Goal: Check status: Check status

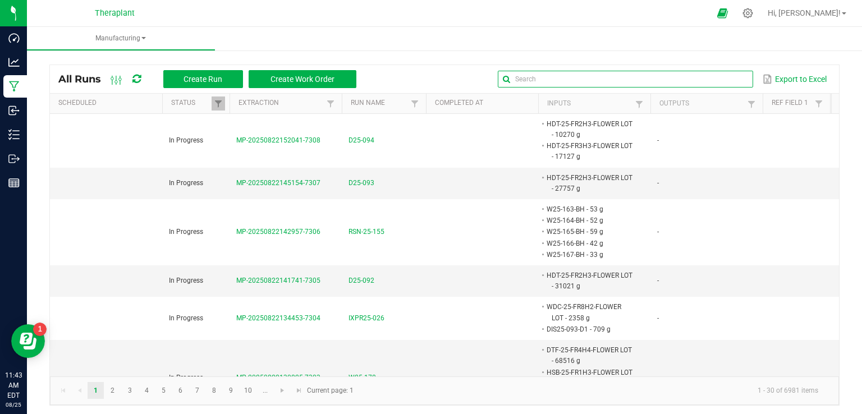
click at [724, 77] on input "text" at bounding box center [625, 79] width 255 height 17
type input "w25-1"
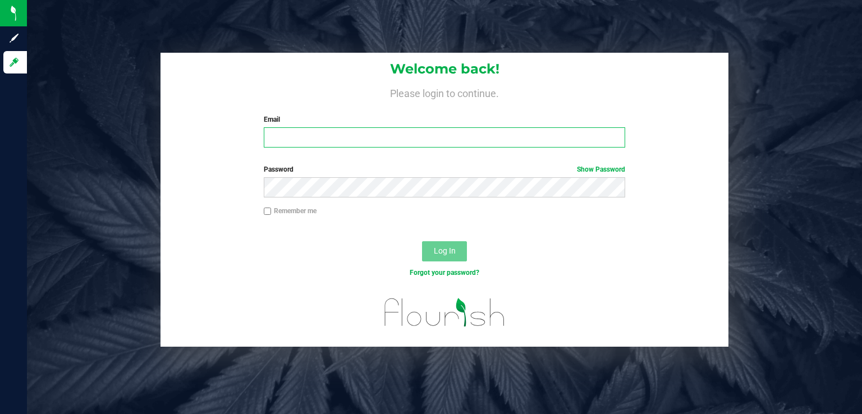
click at [333, 130] on input "Email" at bounding box center [445, 137] width 362 height 20
type input "[EMAIL_ADDRESS][DOMAIN_NAME]"
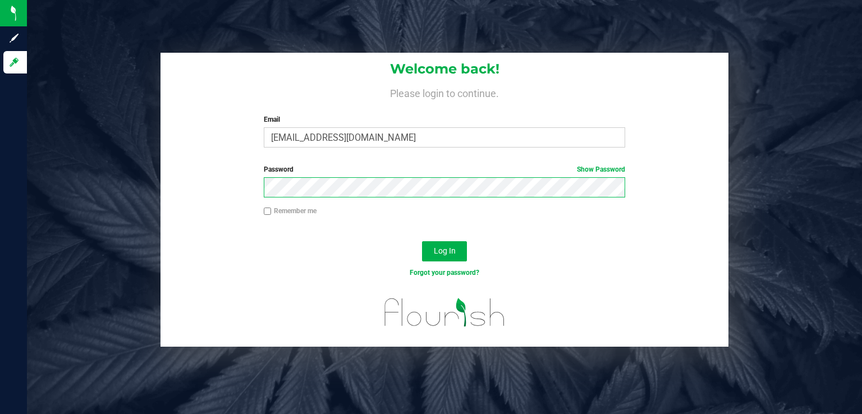
click at [422, 241] on button "Log In" at bounding box center [444, 251] width 45 height 20
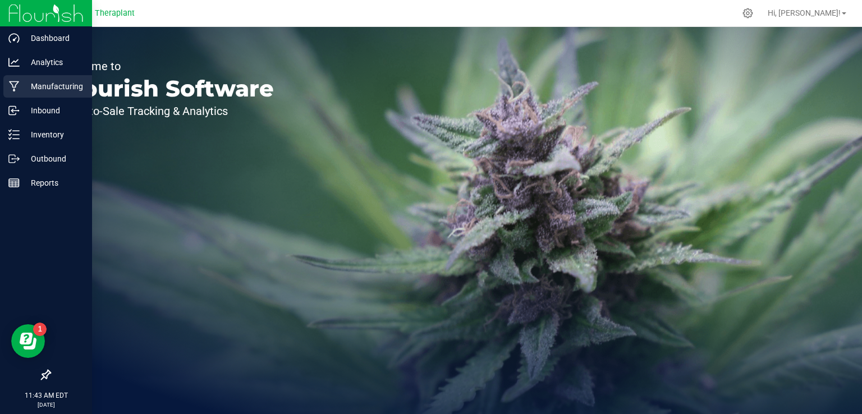
click at [36, 87] on p "Manufacturing" at bounding box center [53, 86] width 67 height 13
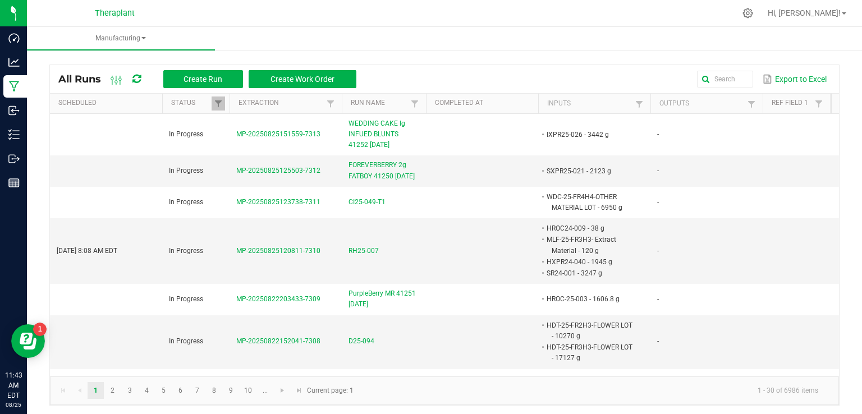
click at [680, 81] on div "Export to Excel" at bounding box center [598, 79] width 466 height 19
click at [696, 81] on input "text" at bounding box center [625, 79] width 255 height 17
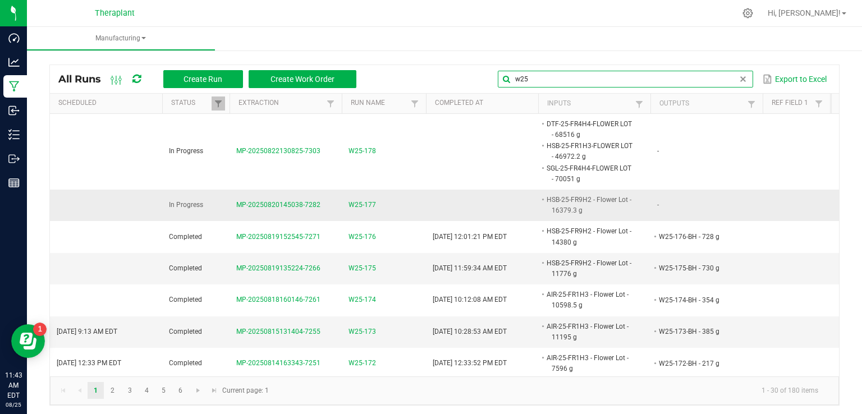
type input "w25"
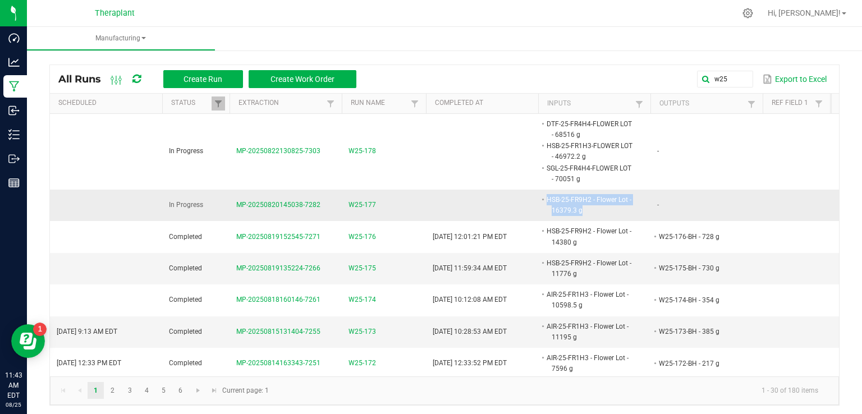
drag, startPoint x: 594, startPoint y: 208, endPoint x: 513, endPoint y: 200, distance: 81.7
click at [513, 200] on tr "In Progress MP-20250820145038-7282 W25-177 HSB-25-FR9H2 - Flower Lot - 16379.3 …" at bounding box center [507, 205] width 915 height 31
click at [692, 208] on td "-" at bounding box center [706, 205] width 112 height 31
drag, startPoint x: 509, startPoint y: 209, endPoint x: 518, endPoint y: 209, distance: 9.5
click at [508, 208] on tr "In Progress MP-20250820145038-7282 W25-177 HSB-25-FR9H2 - Flower Lot - 16379.3 …" at bounding box center [507, 205] width 915 height 31
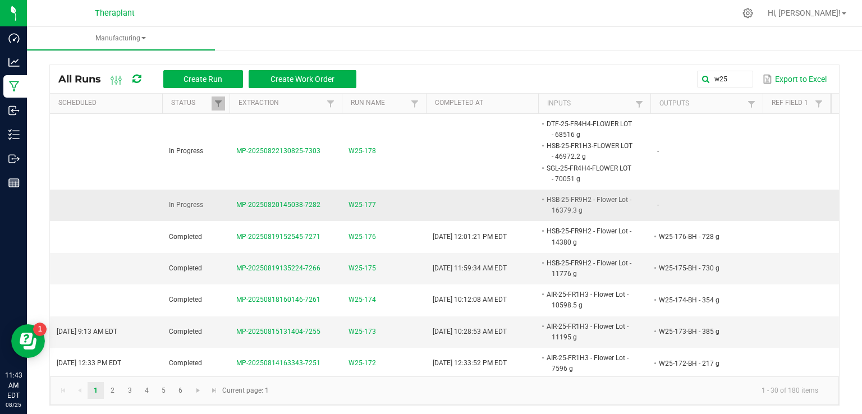
click at [649, 209] on td "HSB-25-FR9H2 - Flower Lot - 16379.3 g" at bounding box center [594, 205] width 112 height 31
